Goal: Check status: Check status

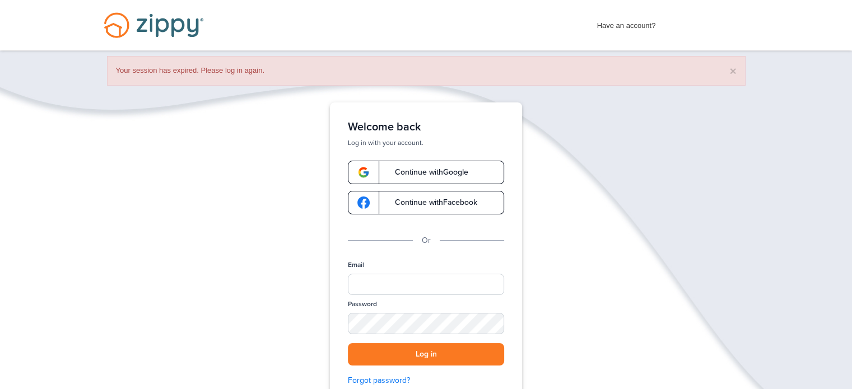
click at [465, 167] on link "Continue with Google" at bounding box center [426, 173] width 156 height 24
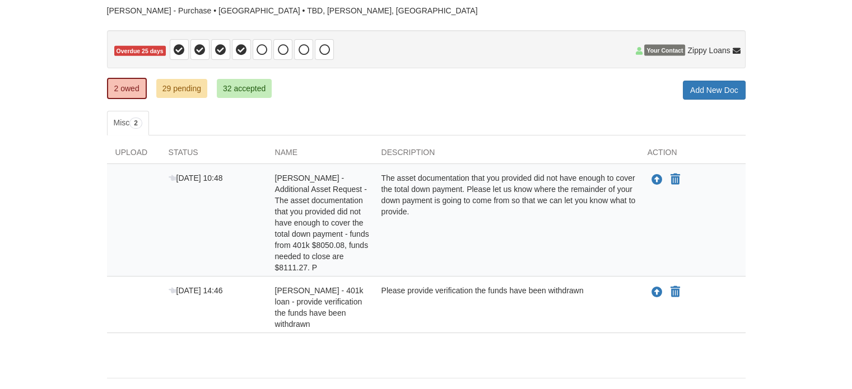
scroll to position [87, 0]
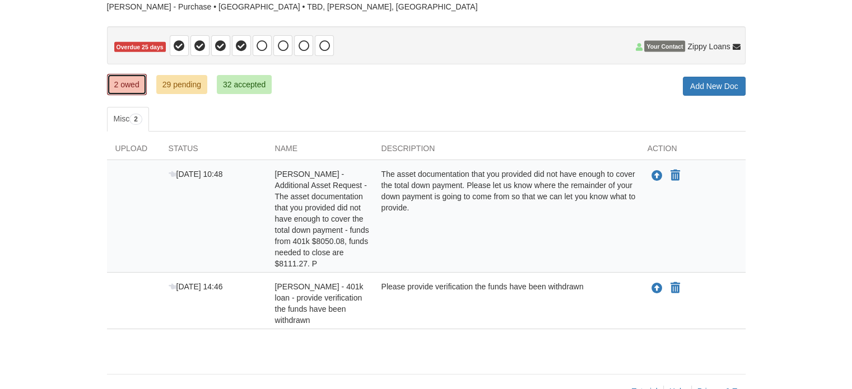
click at [137, 88] on link "2 owed" at bounding box center [127, 84] width 40 height 21
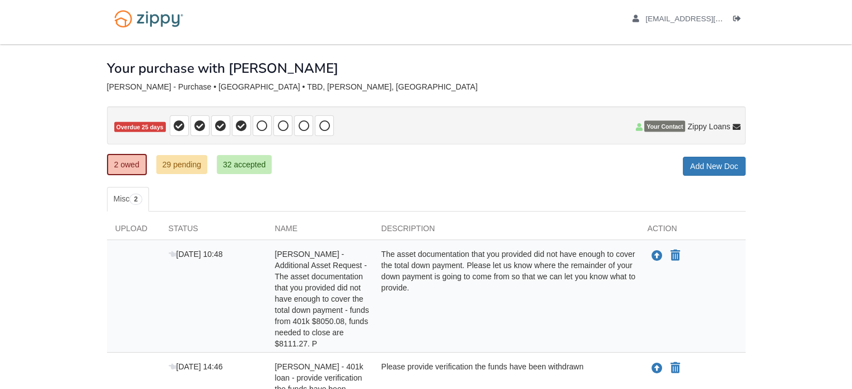
scroll to position [1, 0]
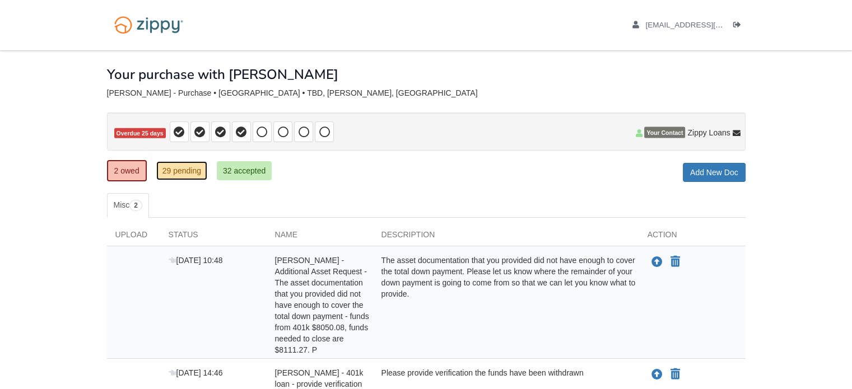
click at [191, 177] on link "29 pending" at bounding box center [181, 170] width 51 height 19
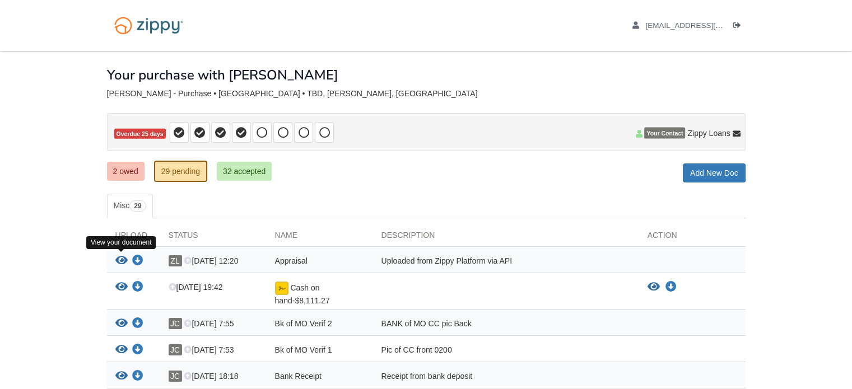
click at [118, 259] on icon "View Appraisal" at bounding box center [121, 261] width 12 height 11
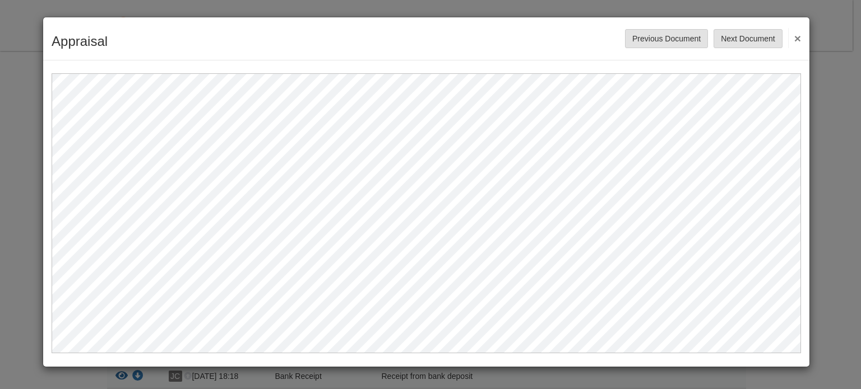
click at [794, 31] on button "×" at bounding box center [794, 38] width 13 height 20
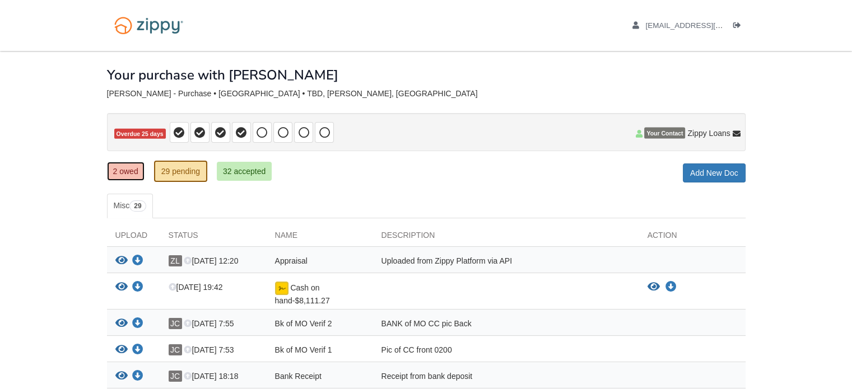
click at [128, 175] on link "2 owed" at bounding box center [126, 171] width 38 height 19
